Goal: Task Accomplishment & Management: Manage account settings

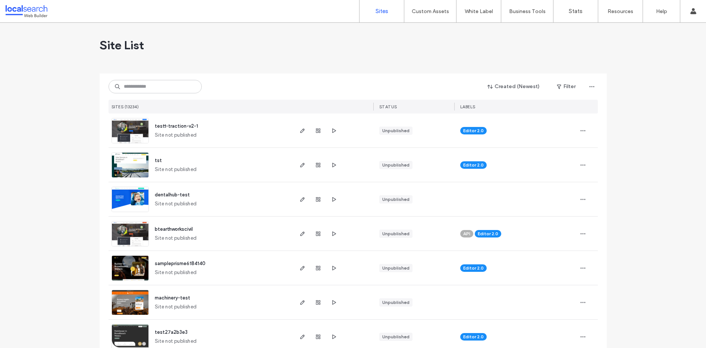
drag, startPoint x: 162, startPoint y: 96, endPoint x: 163, endPoint y: 88, distance: 7.6
click at [161, 95] on div "Created (Newest) Filter SITES (13234) STATUS LABELS" at bounding box center [354, 94] width 490 height 40
click at [165, 83] on input at bounding box center [155, 86] width 93 height 13
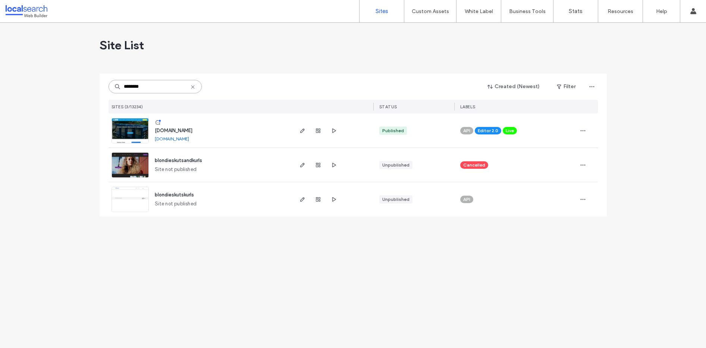
type input "********"
click at [122, 132] on img at bounding box center [130, 143] width 37 height 51
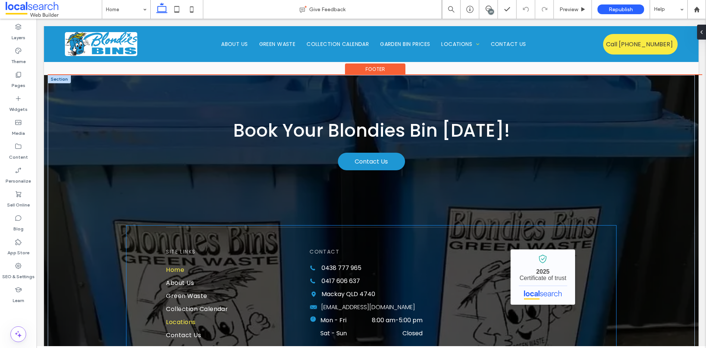
scroll to position [2808, 0]
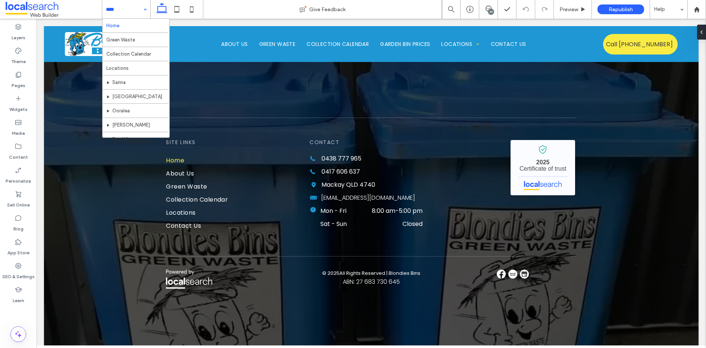
drag, startPoint x: 120, startPoint y: 15, endPoint x: 121, endPoint y: 27, distance: 12.0
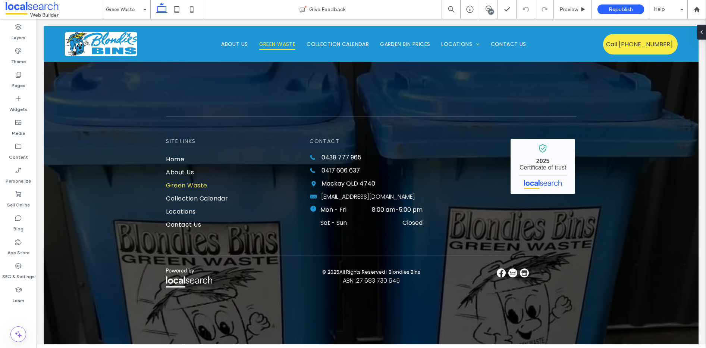
scroll to position [2003, 0]
click at [121, 10] on input at bounding box center [124, 9] width 37 height 19
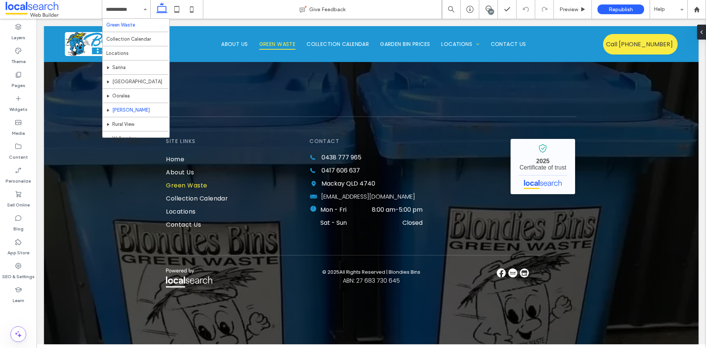
scroll to position [36, 0]
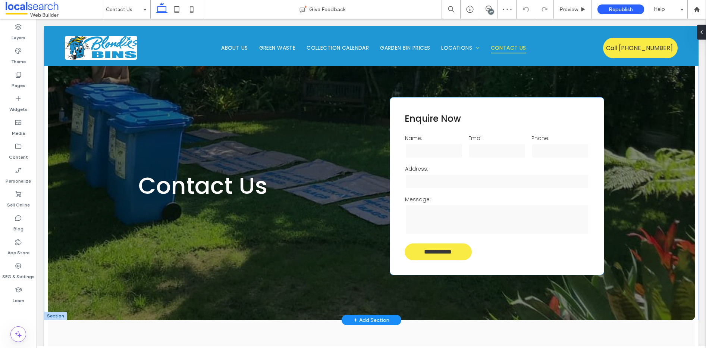
click at [447, 248] on input "**********" at bounding box center [437, 252] width 65 height 14
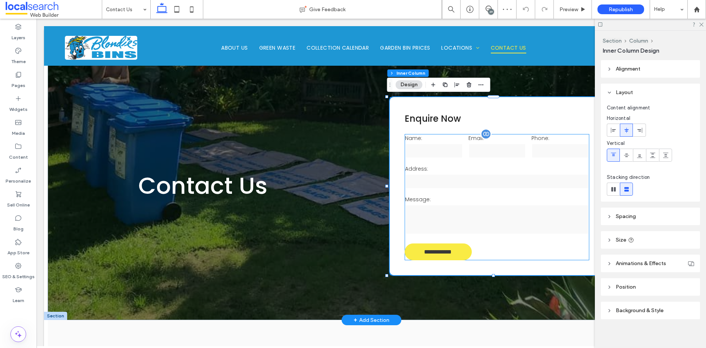
click at [443, 252] on input "**********" at bounding box center [437, 252] width 65 height 14
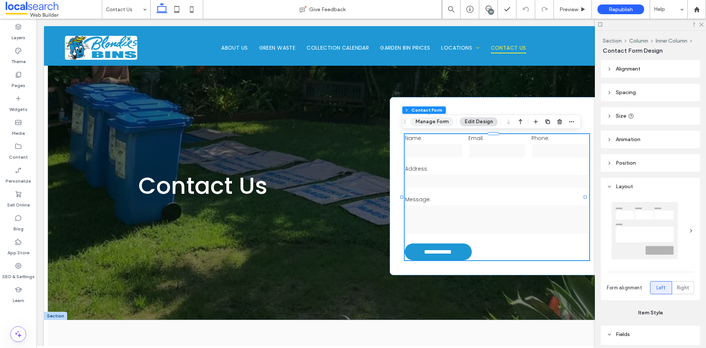
click at [433, 124] on button "Manage Form" at bounding box center [432, 121] width 43 height 9
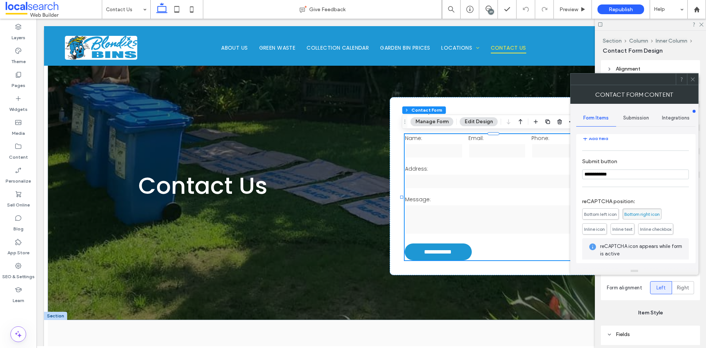
scroll to position [131, 0]
click at [637, 115] on span "Submission" at bounding box center [637, 118] width 26 height 6
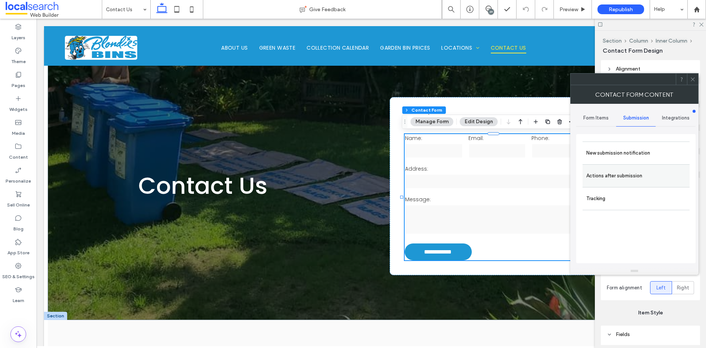
click at [627, 173] on label "Actions after submission" at bounding box center [637, 175] width 100 height 15
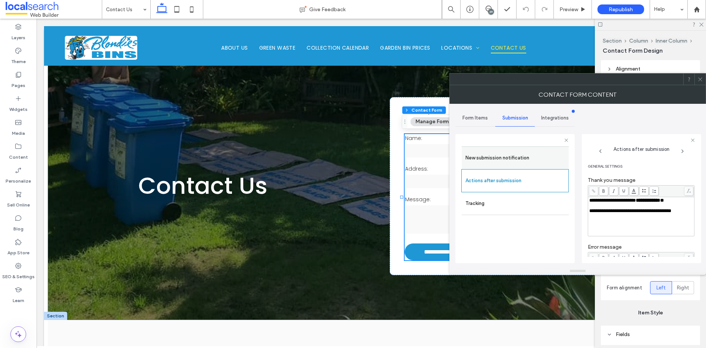
click at [502, 152] on label "New submission notification" at bounding box center [516, 157] width 100 height 15
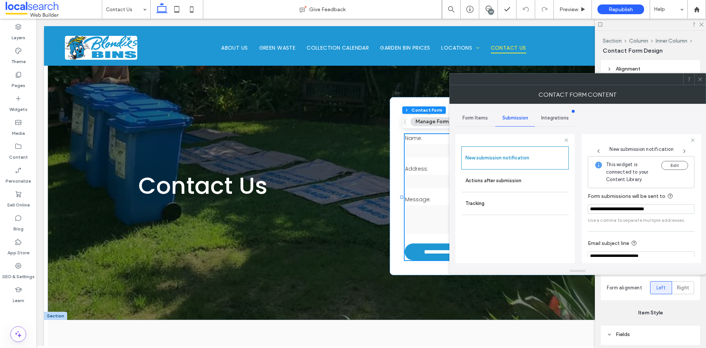
click at [702, 80] on use at bounding box center [701, 79] width 4 height 4
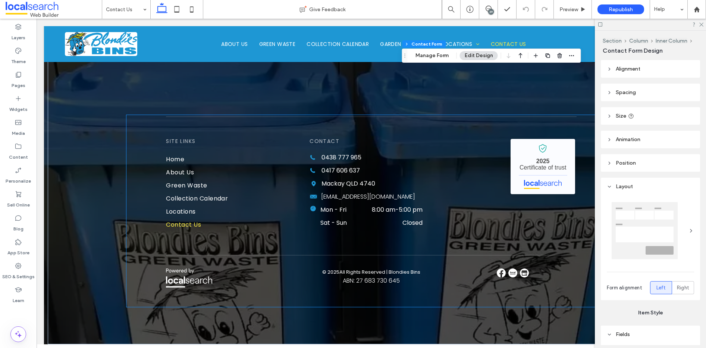
scroll to position [837, 0]
